Goal: Task Accomplishment & Management: Use online tool/utility

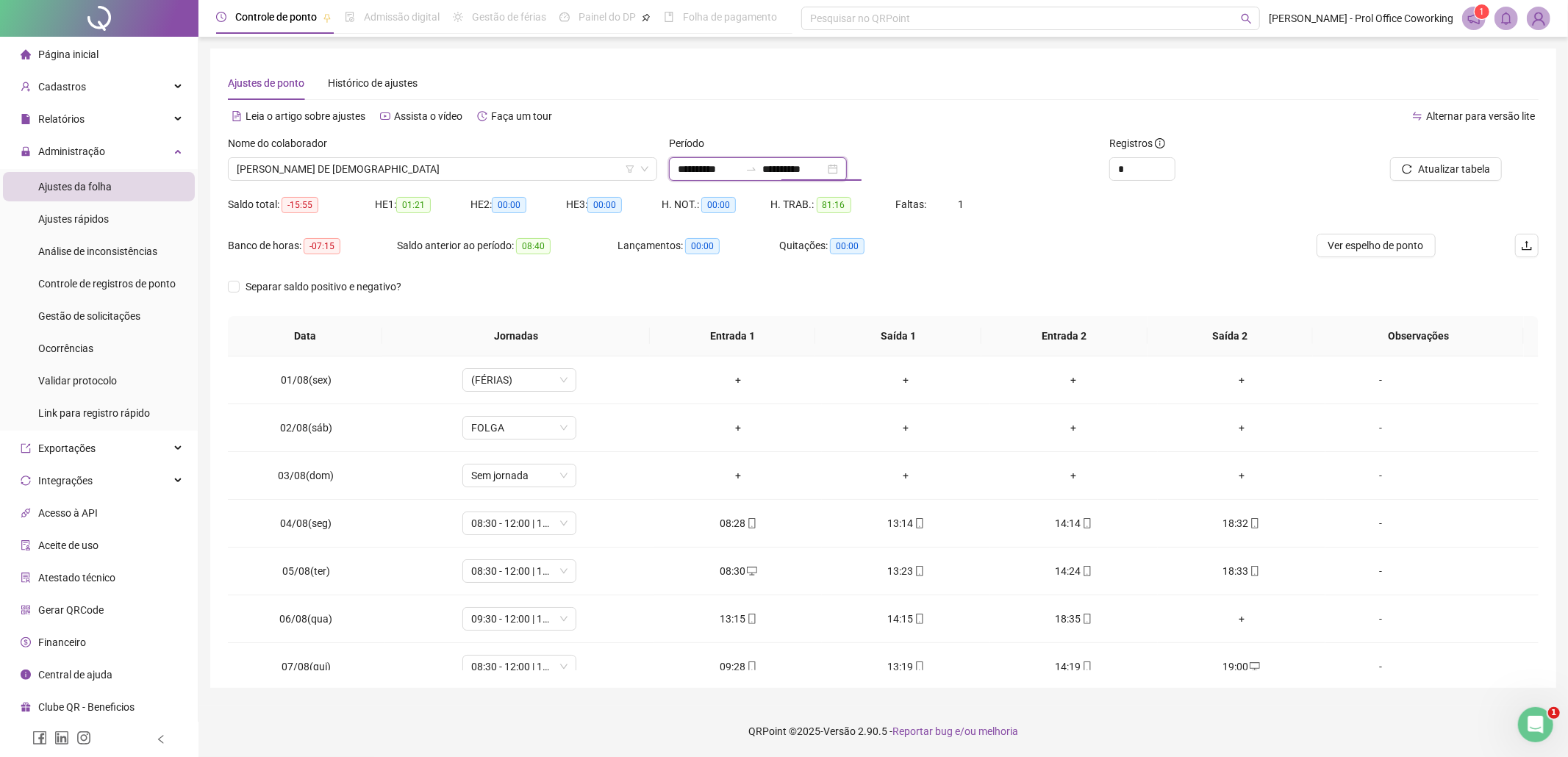
click at [791, 161] on input "**********" at bounding box center [794, 169] width 62 height 16
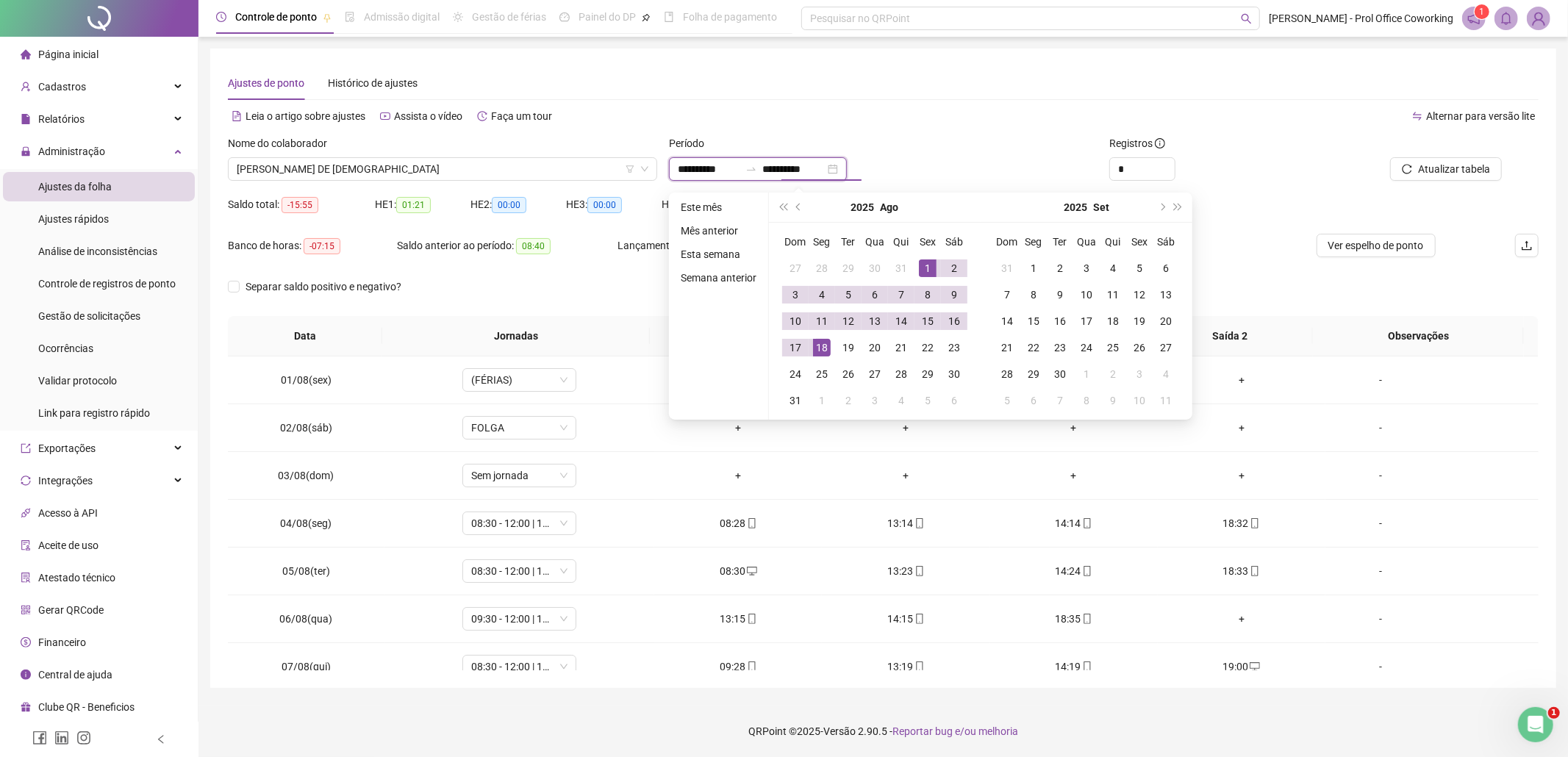
type input "**********"
click at [930, 271] on div "1" at bounding box center [927, 268] width 18 height 18
drag, startPoint x: 791, startPoint y: 347, endPoint x: 987, endPoint y: 383, distance: 199.3
click at [792, 347] on div "17" at bounding box center [795, 347] width 18 height 18
type input "**********"
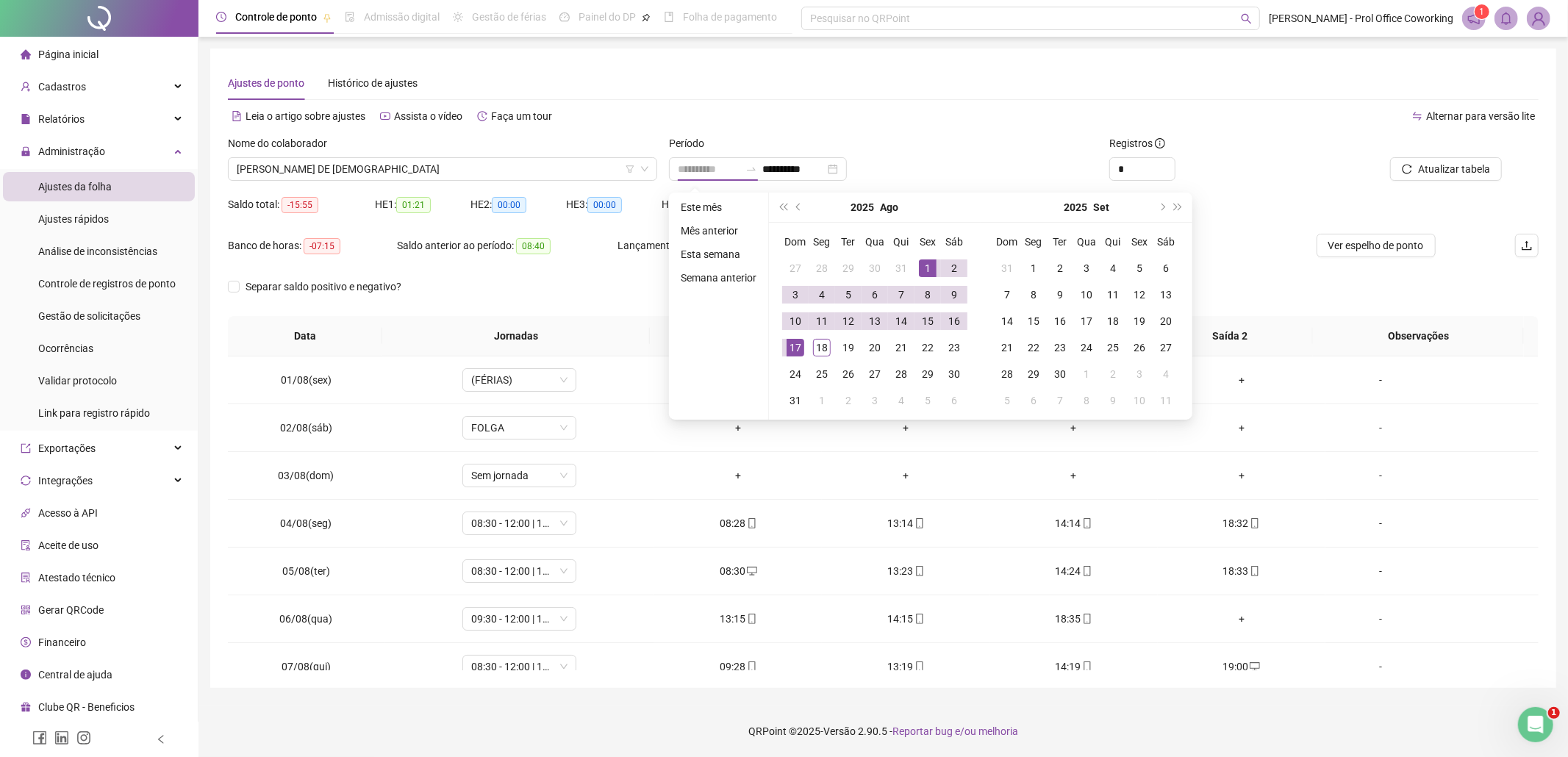
type input "**********"
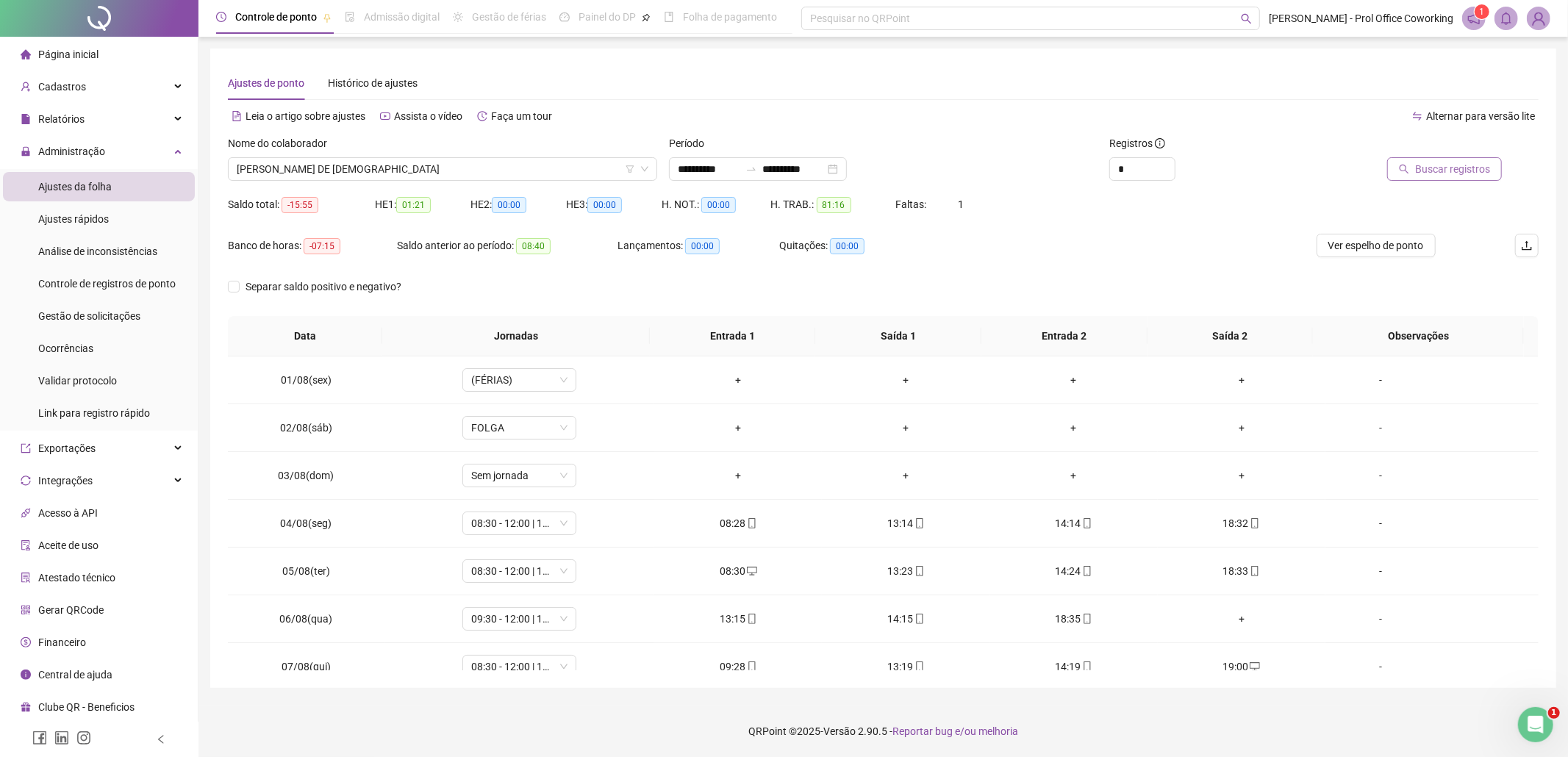
click at [1422, 174] on span "Buscar registros" at bounding box center [1453, 169] width 75 height 16
click at [419, 163] on span "[PERSON_NAME] DE [DEMOGRAPHIC_DATA]" at bounding box center [442, 169] width 411 height 22
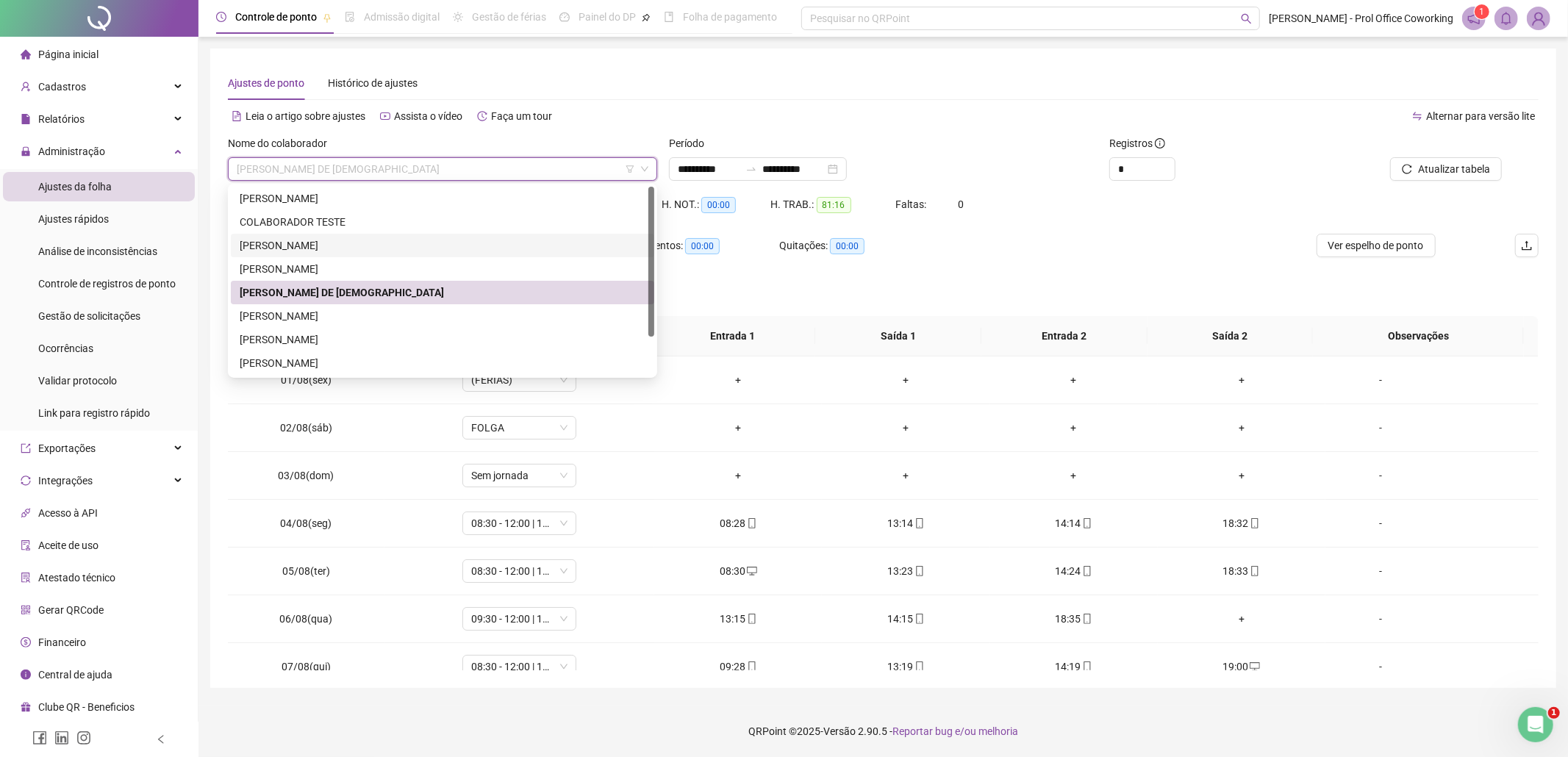
click at [304, 245] on div "[PERSON_NAME]" at bounding box center [442, 246] width 406 height 16
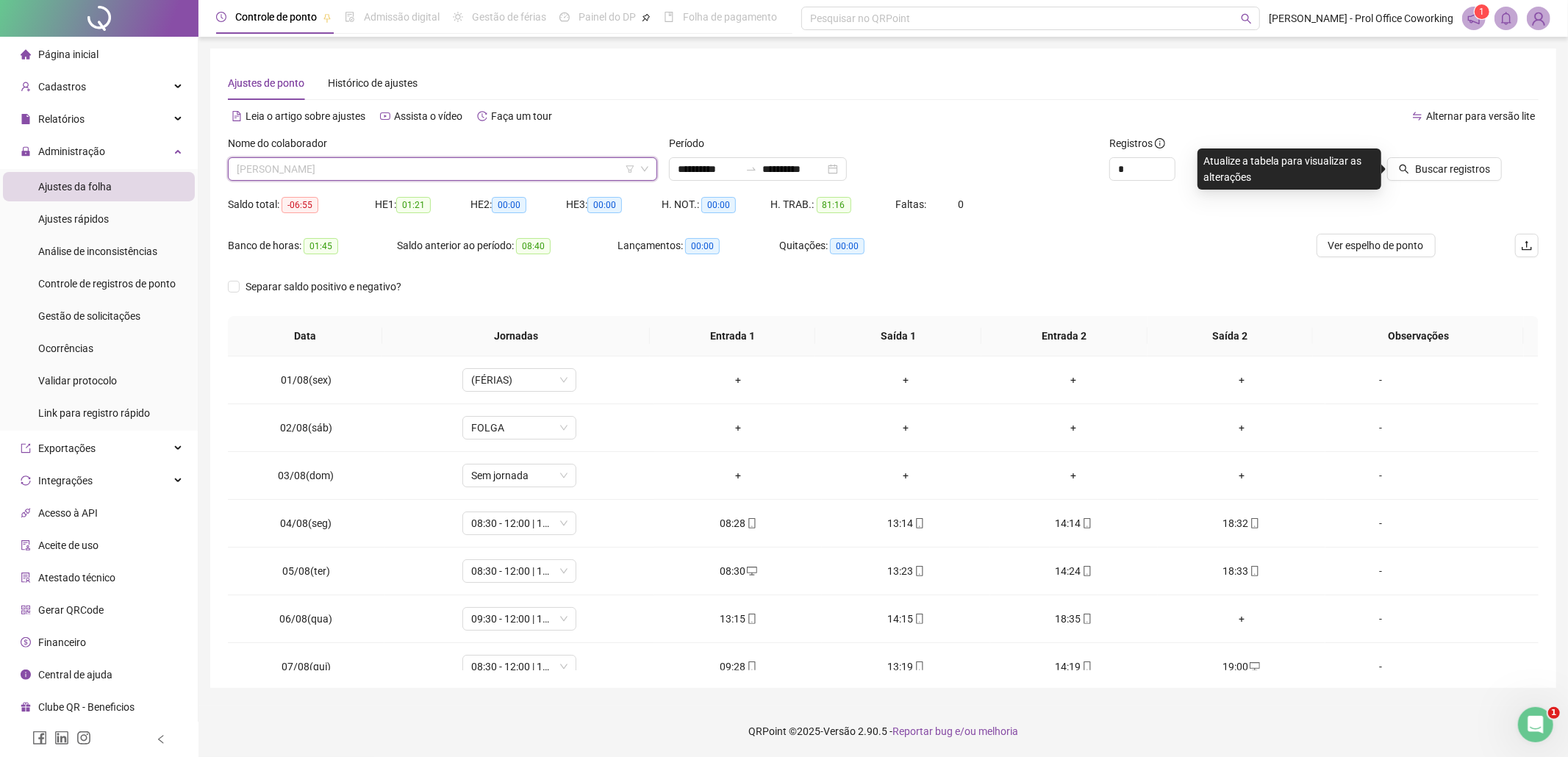
click at [474, 168] on span "[PERSON_NAME]" at bounding box center [442, 169] width 411 height 22
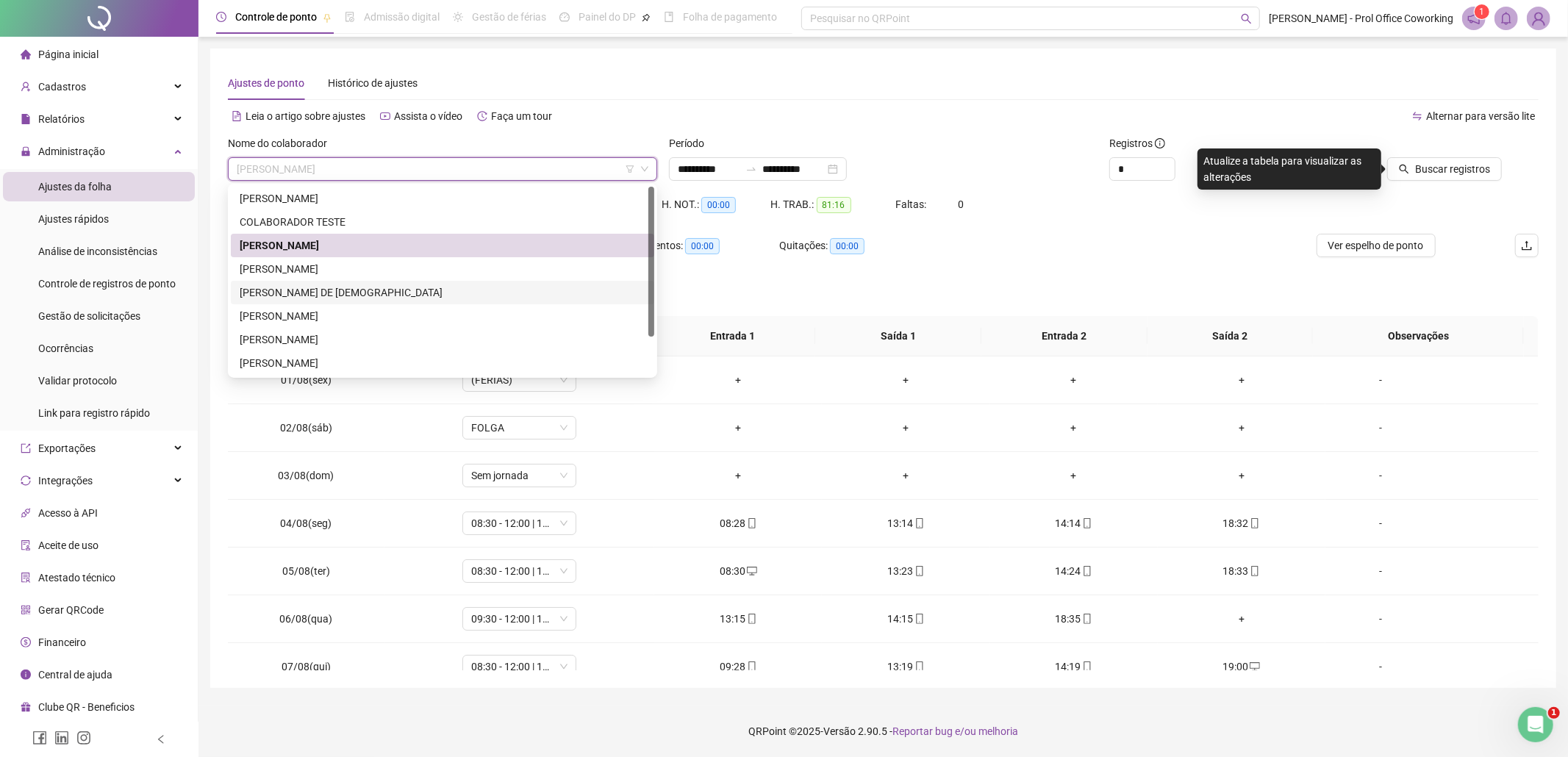
click at [310, 292] on div "[PERSON_NAME] DE [DEMOGRAPHIC_DATA]" at bounding box center [442, 292] width 406 height 16
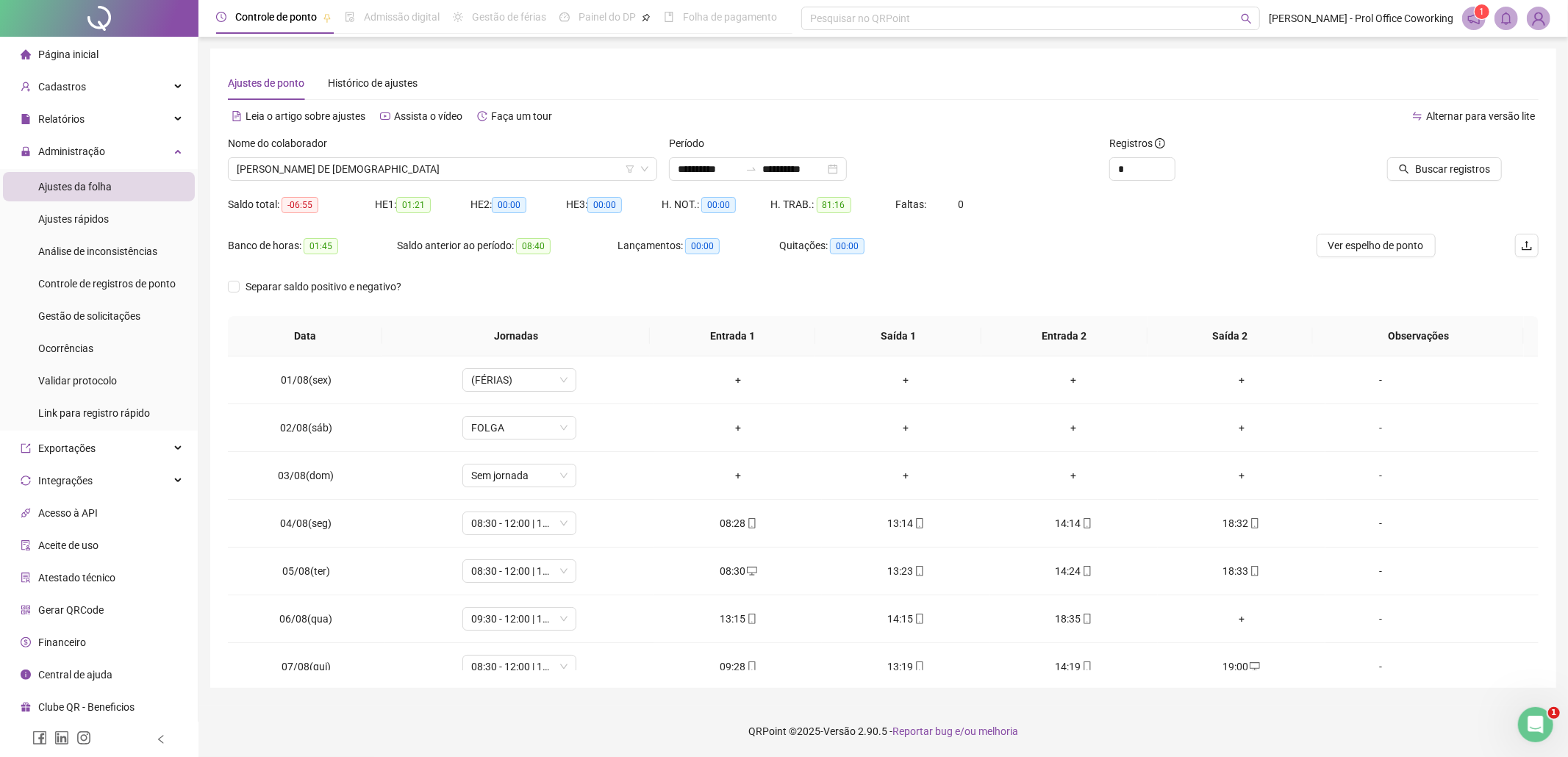
drag, startPoint x: 1539, startPoint y: 413, endPoint x: 1538, endPoint y: 425, distance: 12.0
click at [1538, 425] on div "**********" at bounding box center [883, 369] width 1346 height 640
click at [498, 522] on span "09:30 - 12:00 | 13:00 - 18:30" at bounding box center [519, 521] width 96 height 22
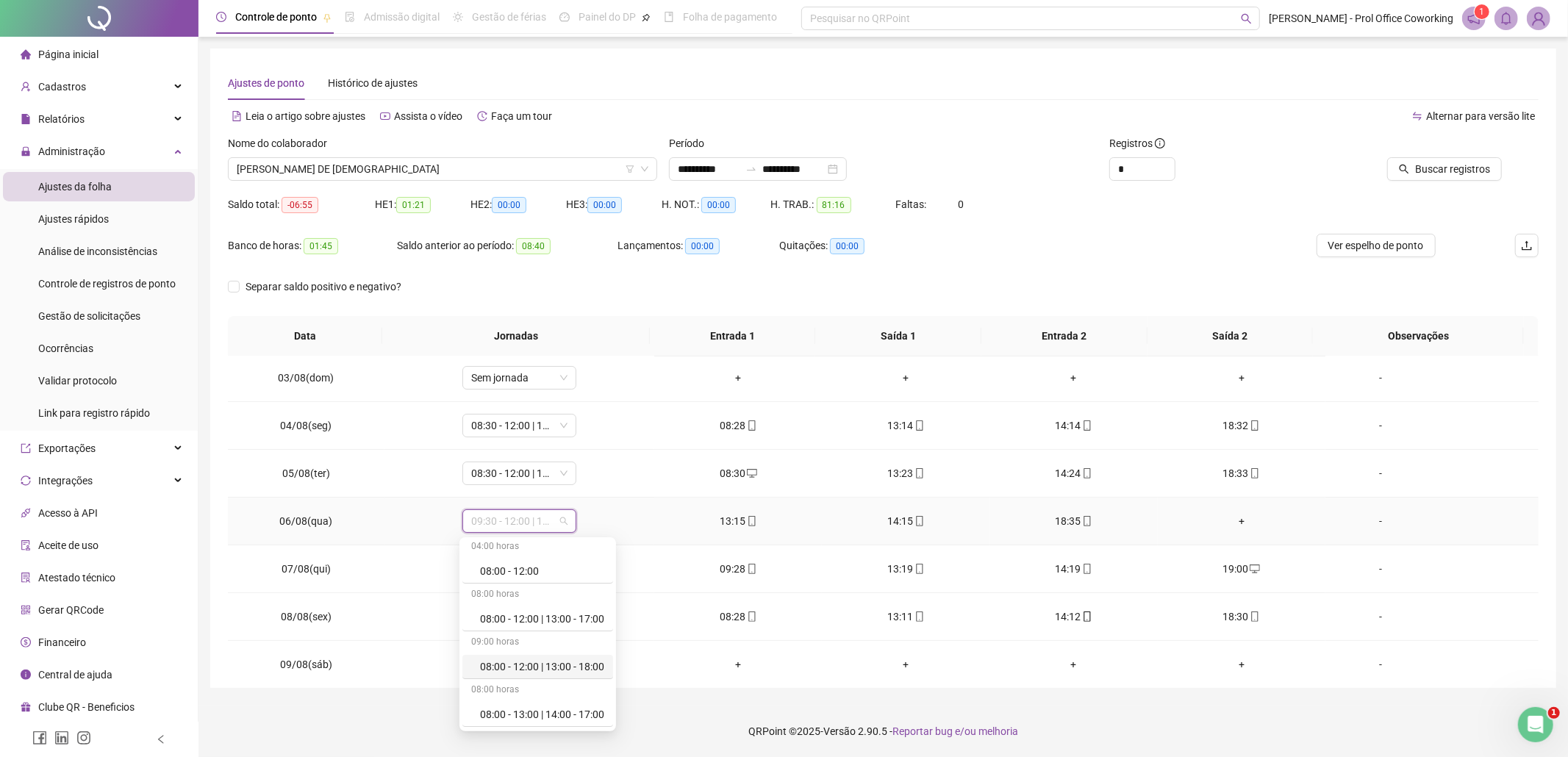
scroll to position [392, 0]
click at [480, 613] on div "08:30 - 12:00 | 13:00 - 18:30" at bounding box center [542, 614] width 124 height 16
click at [583, 483] on span "Sim" at bounding box center [586, 484] width 17 height 16
click at [497, 569] on span "08:30 - 12:00 | 13:00 - 18:30" at bounding box center [519, 569] width 96 height 22
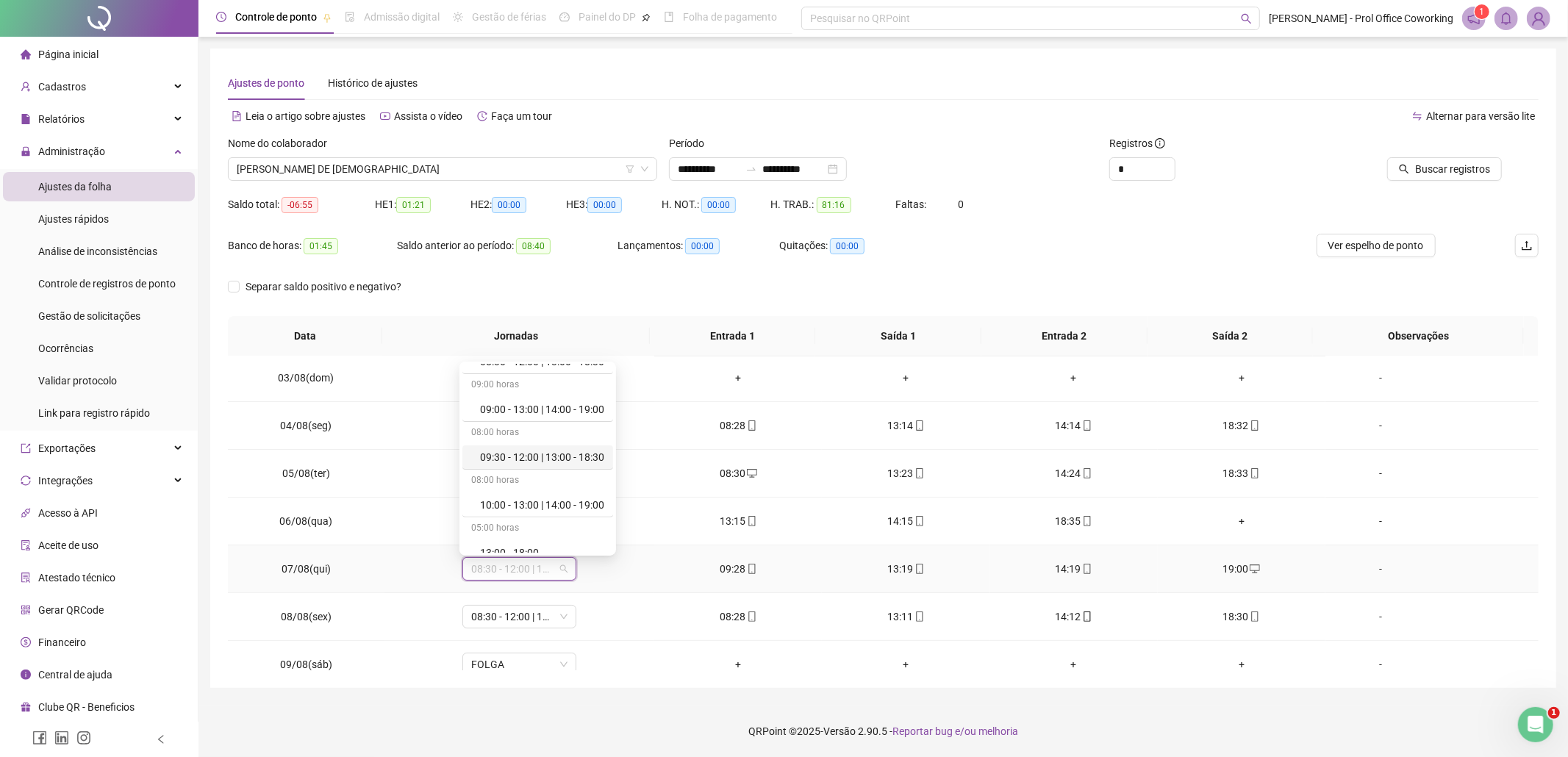
click at [571, 463] on div "09:30 - 12:00 | 13:00 - 18:30" at bounding box center [542, 457] width 124 height 16
click at [581, 531] on span "Sim" at bounding box center [586, 532] width 17 height 16
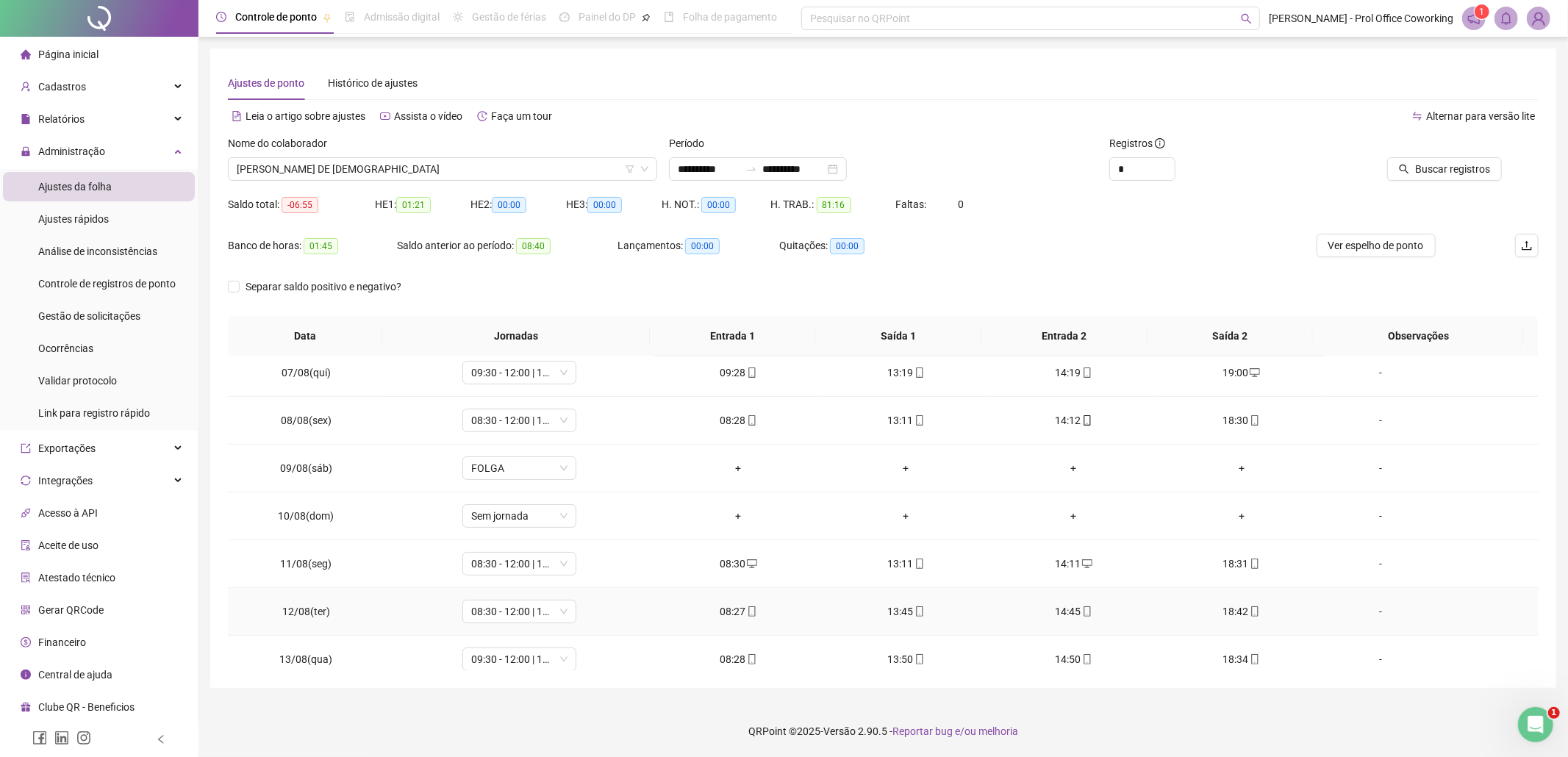
scroll to position [490, 0]
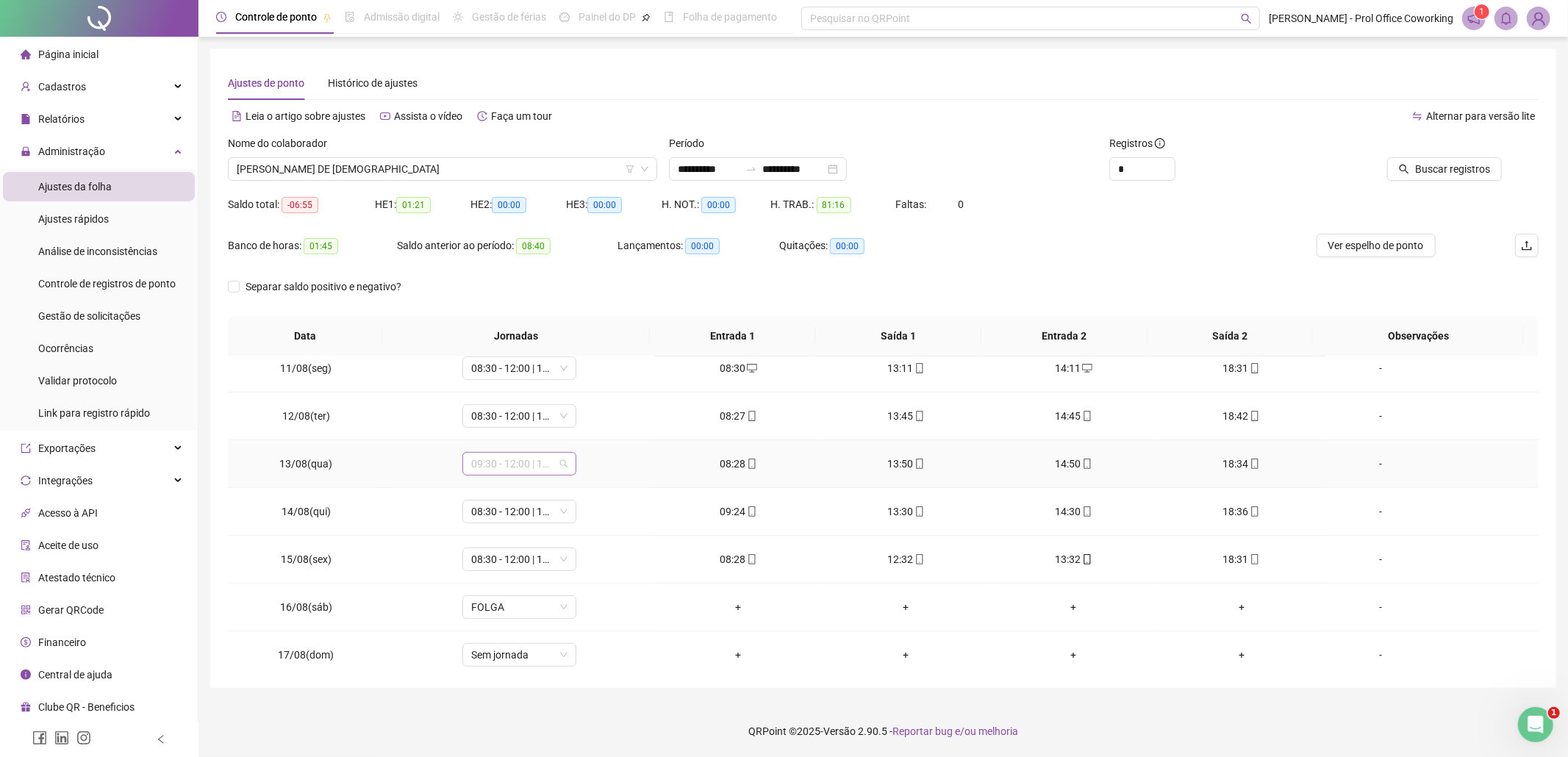
click at [539, 468] on span "09:30 - 12:00 | 13:00 - 18:30" at bounding box center [519, 464] width 96 height 22
click at [509, 562] on div "08:30 - 12:00 | 13:00 - 18:30" at bounding box center [542, 558] width 124 height 16
click at [581, 429] on span "Sim" at bounding box center [586, 428] width 17 height 16
click at [480, 514] on span "08:30 - 12:00 | 13:00 - 18:30" at bounding box center [519, 511] width 96 height 22
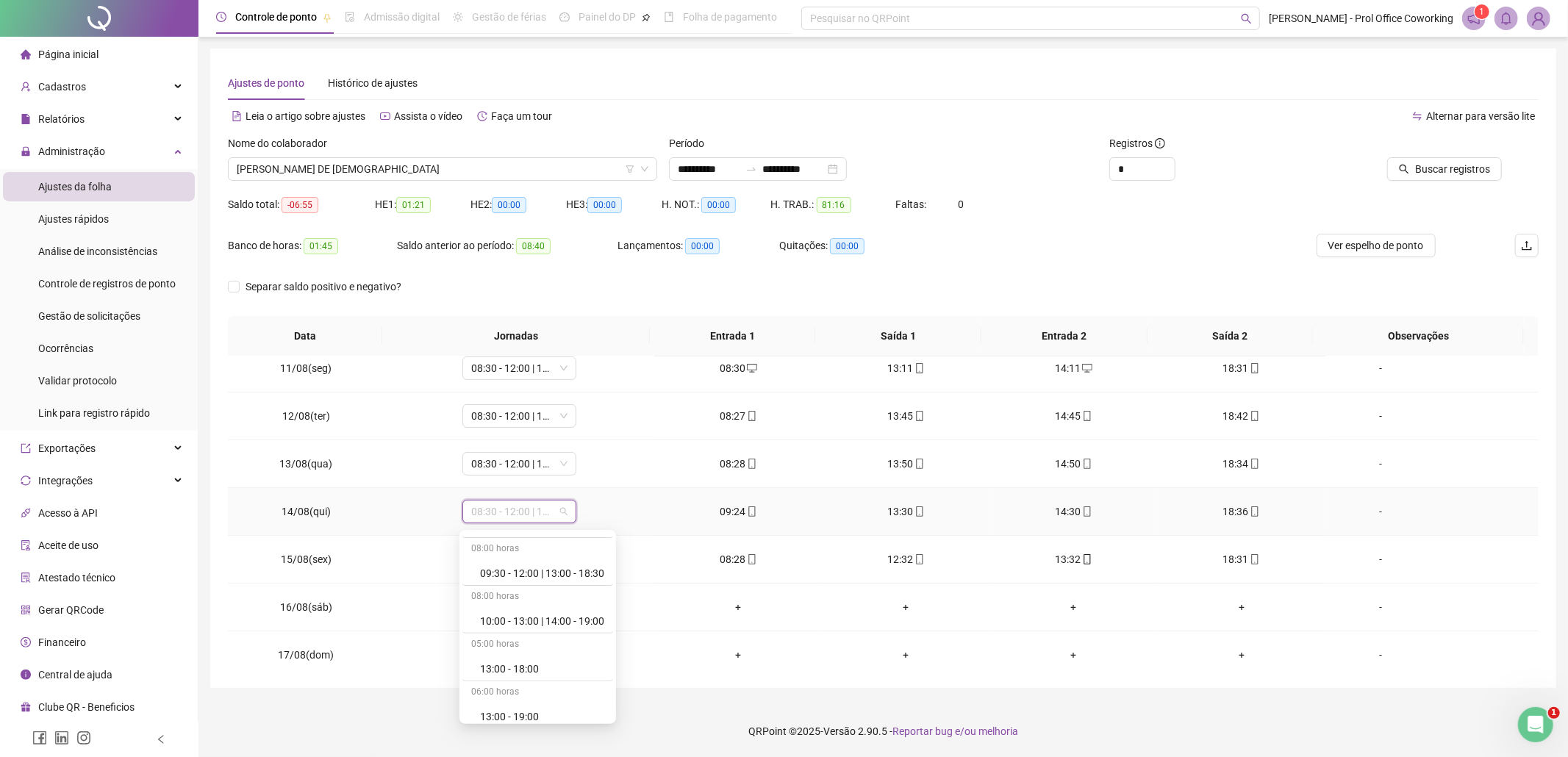
scroll to position [490, 0]
click at [511, 600] on div "09:30 - 12:00 | 13:00 - 18:30" at bounding box center [542, 604] width 124 height 16
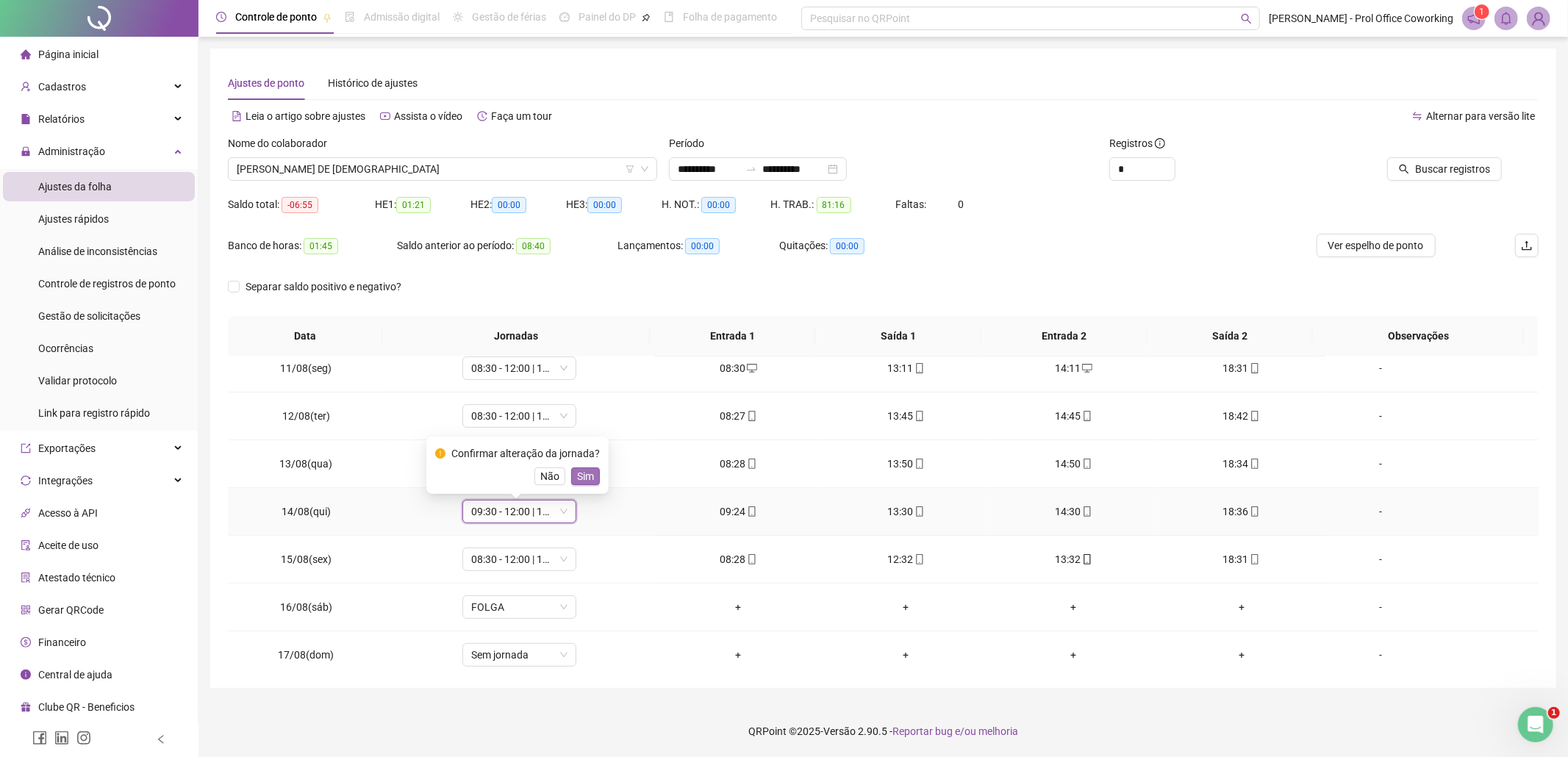
click at [586, 475] on span "Sim" at bounding box center [586, 477] width 17 height 16
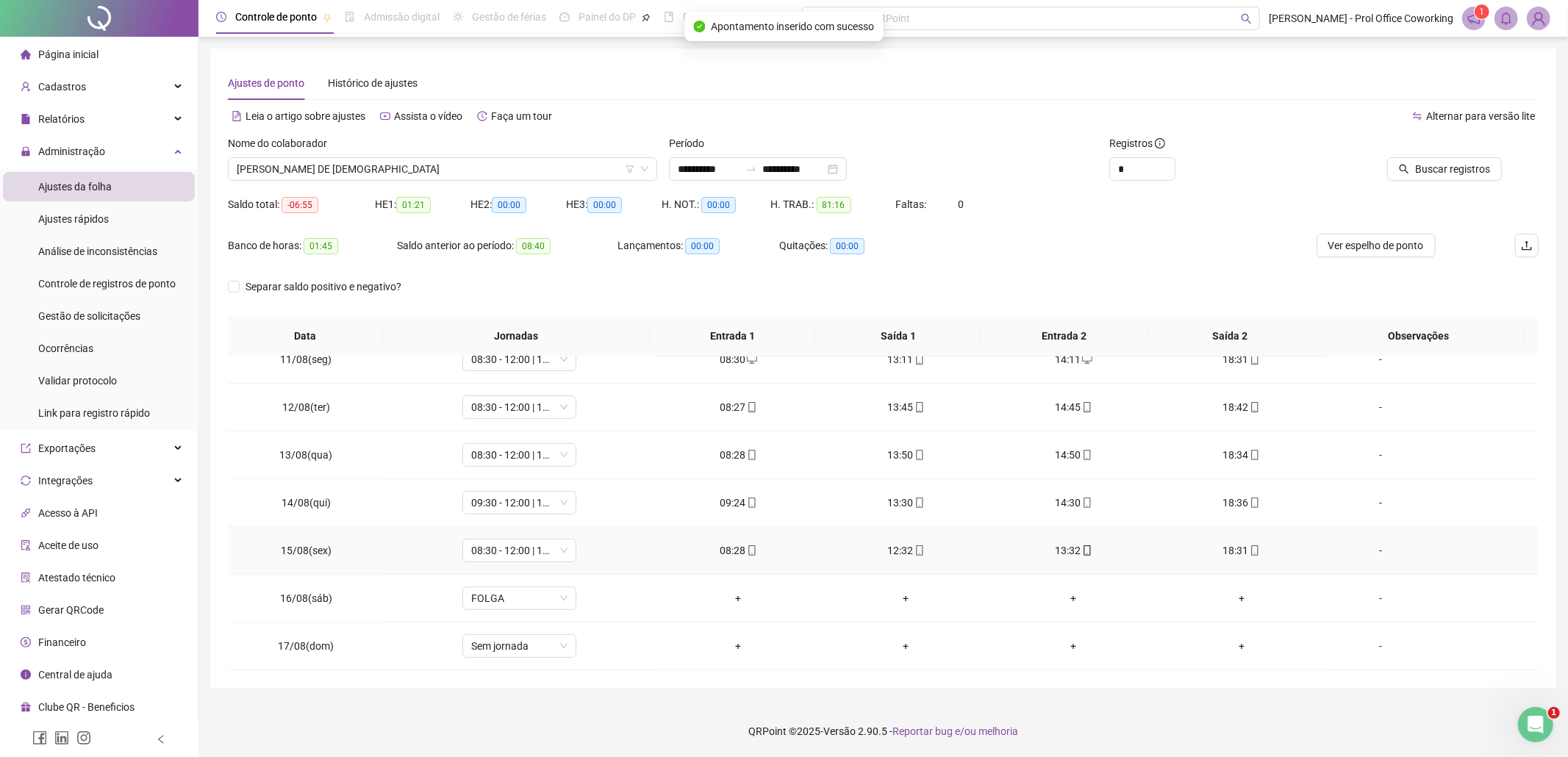
scroll to position [503, 0]
click at [1432, 174] on span "Buscar registros" at bounding box center [1453, 169] width 75 height 16
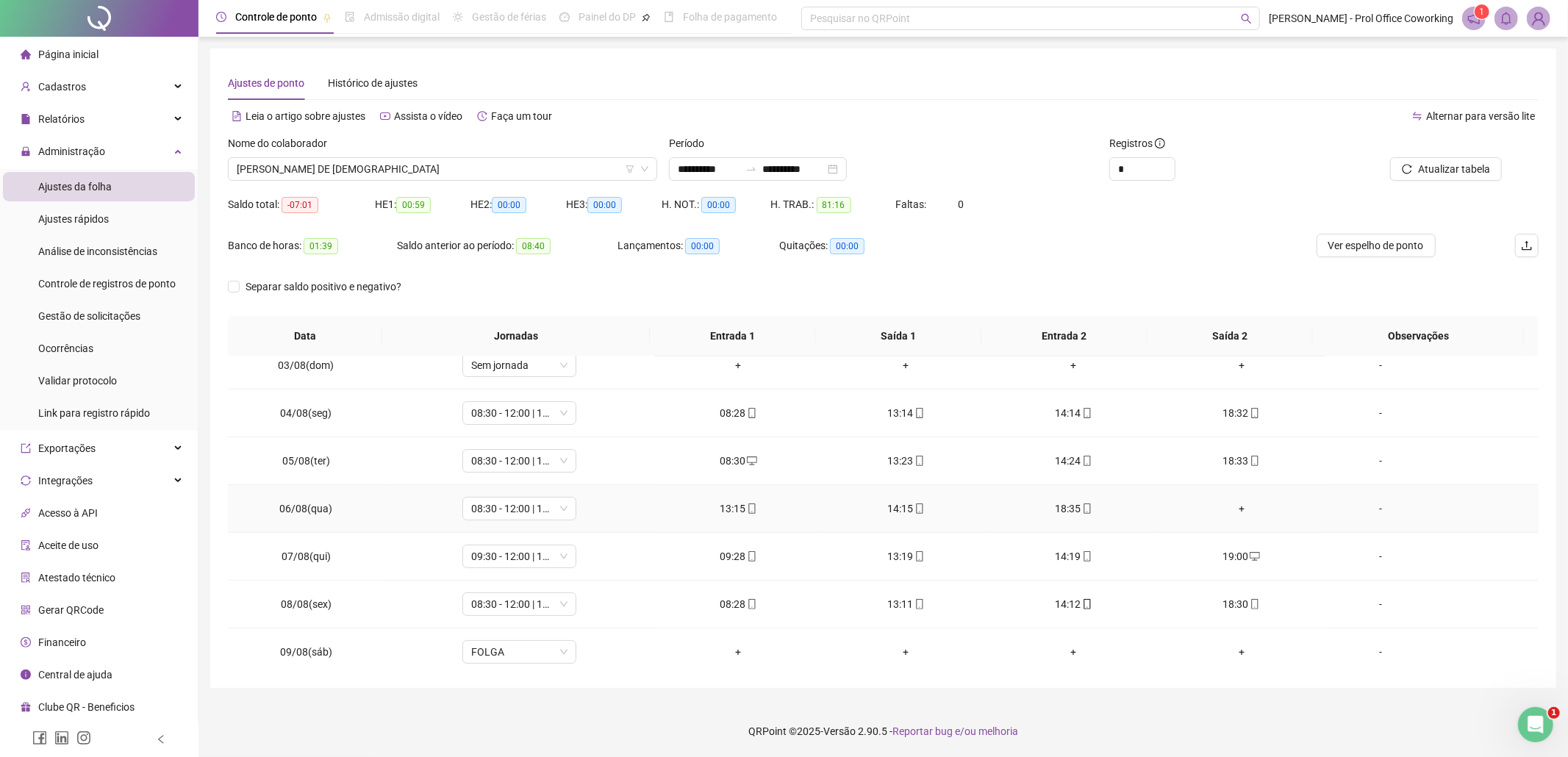
click at [1227, 508] on div "+" at bounding box center [1242, 508] width 144 height 16
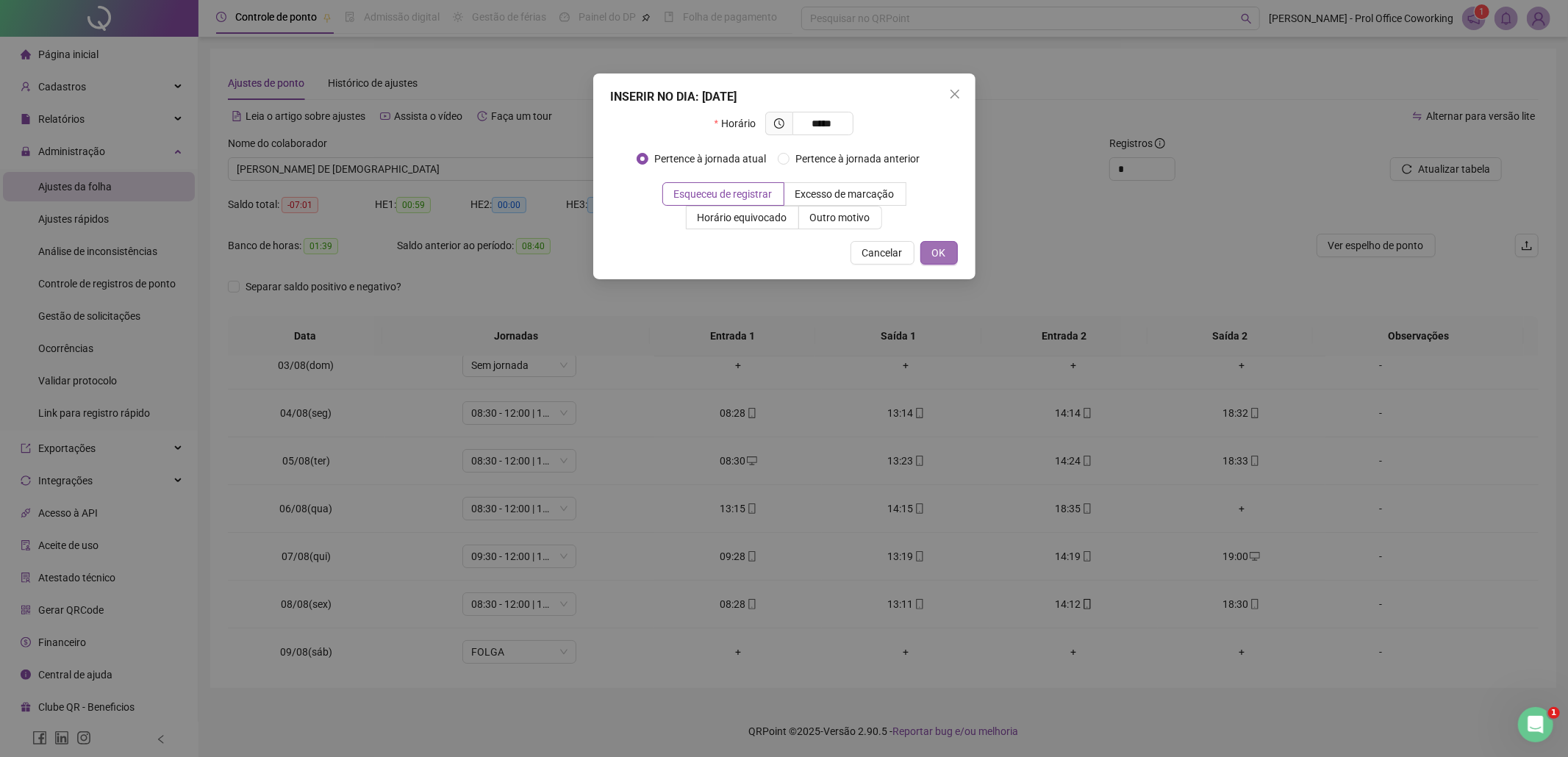
type input "*****"
drag, startPoint x: 935, startPoint y: 257, endPoint x: 944, endPoint y: 259, distance: 9.2
click at [937, 259] on span "OK" at bounding box center [939, 253] width 14 height 16
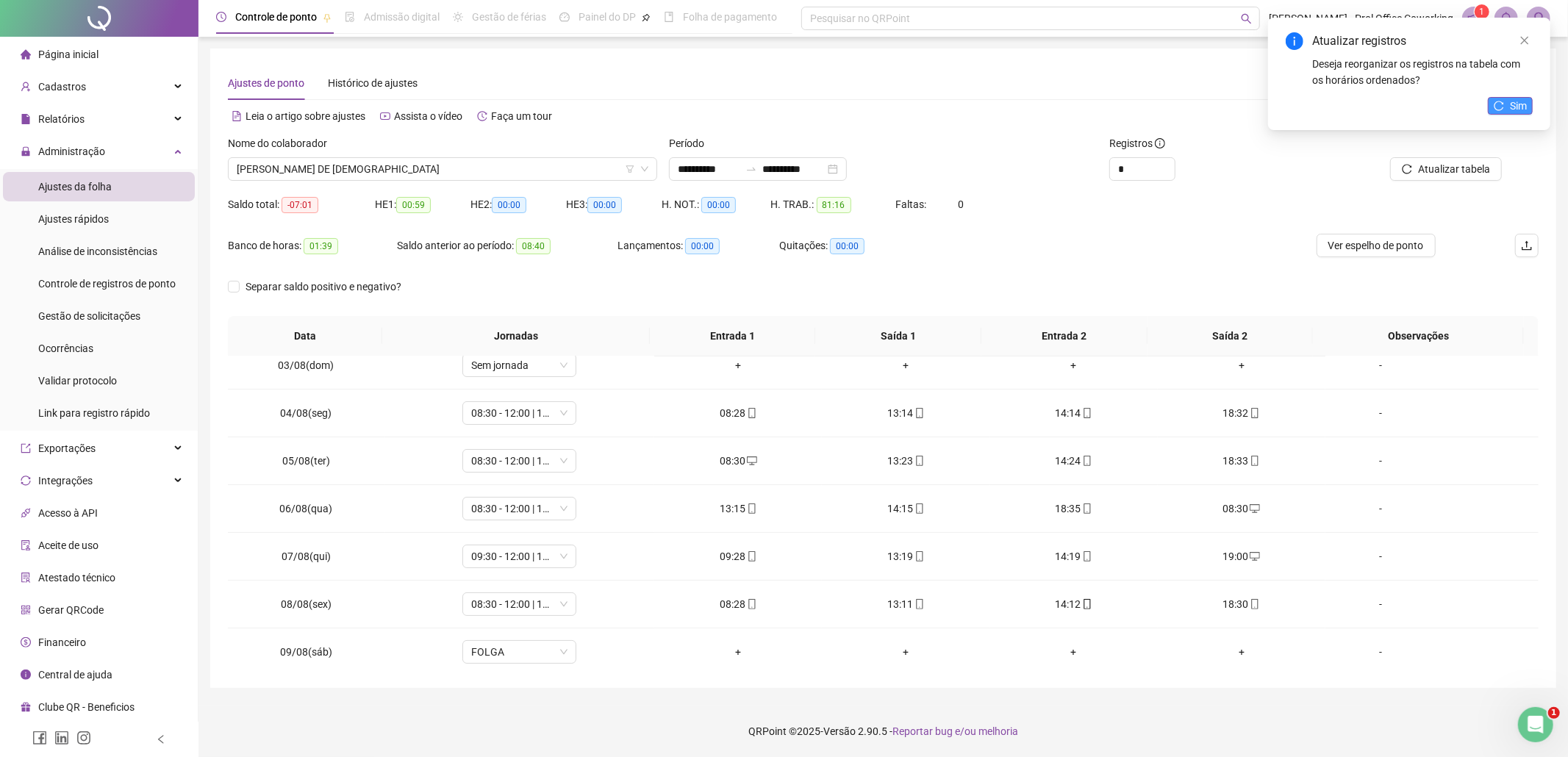
click at [1503, 104] on icon "reload" at bounding box center [1499, 105] width 9 height 9
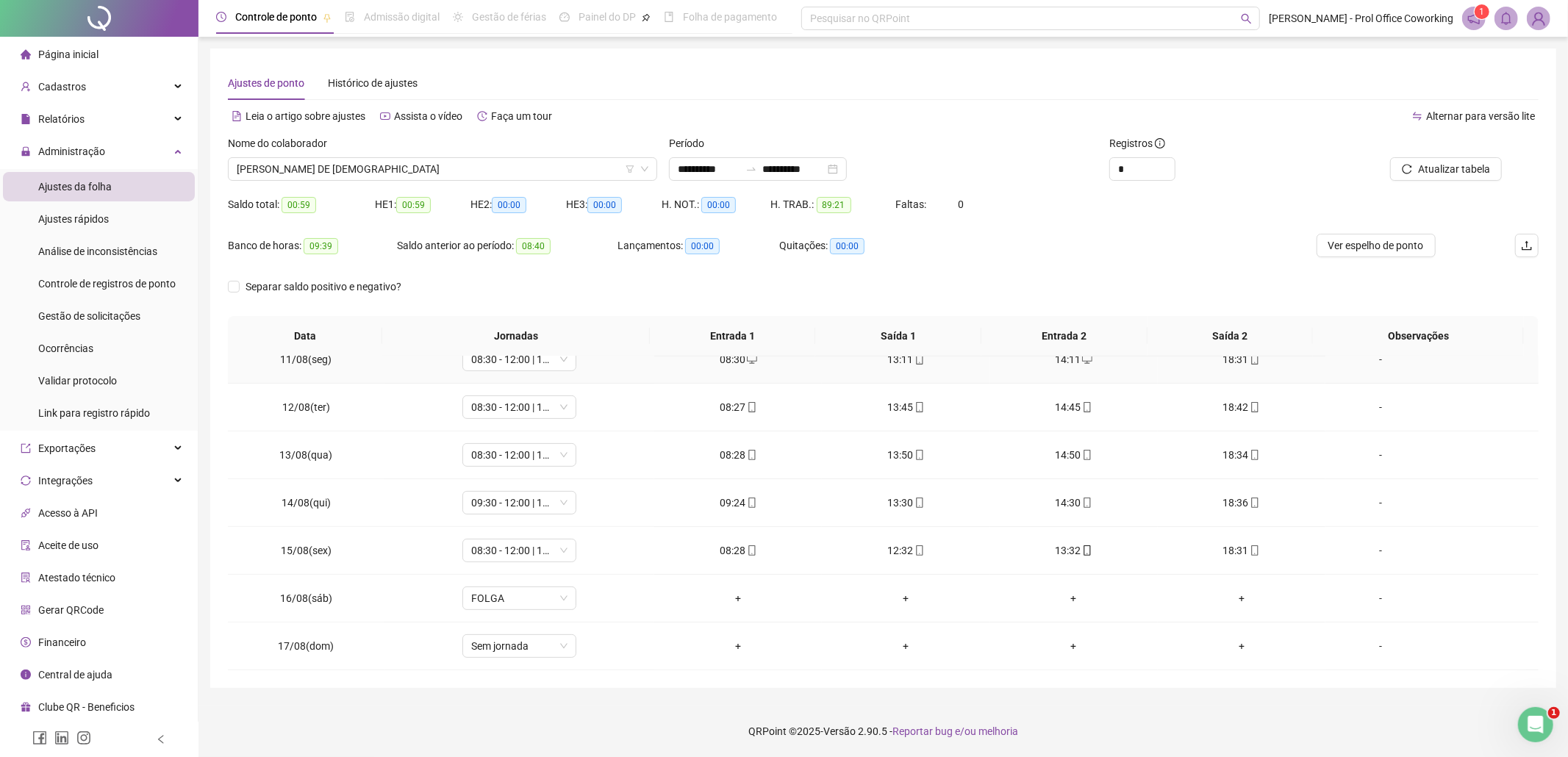
scroll to position [503, 0]
